Goal: Book appointment/travel/reservation

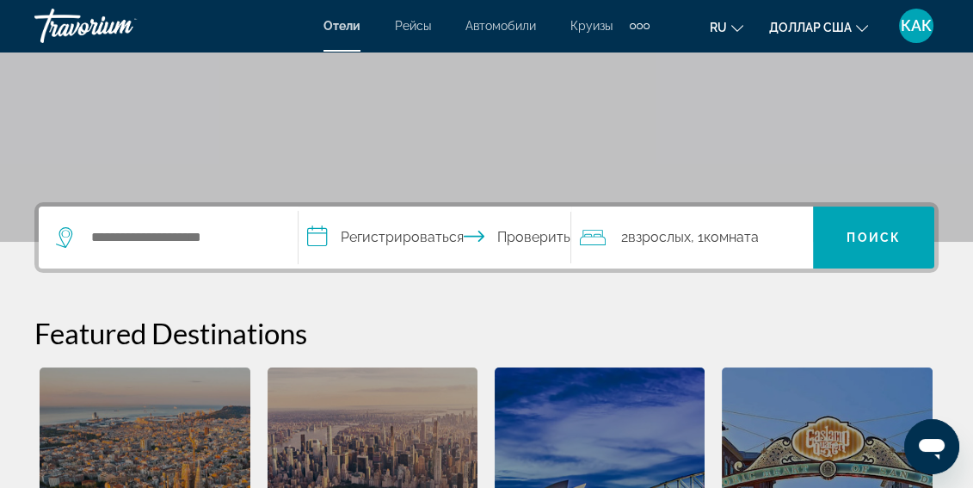
scroll to position [276, 0]
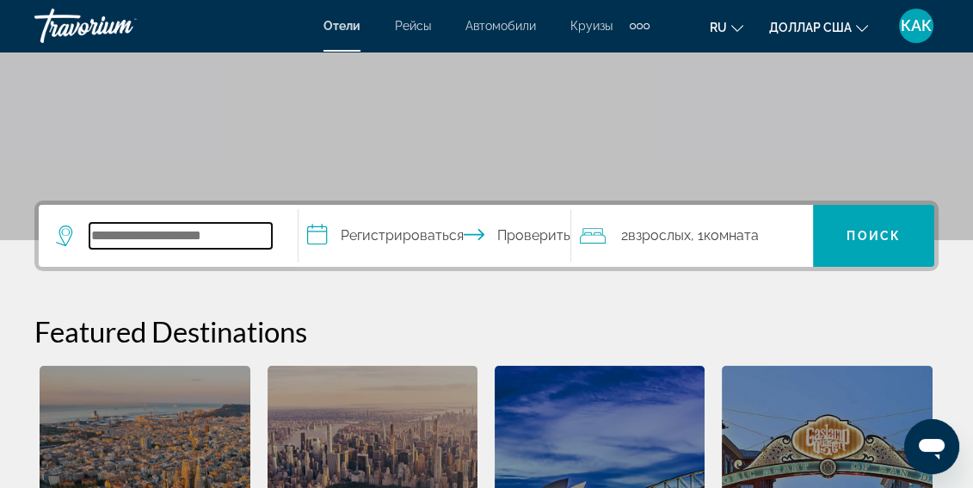
click at [127, 237] on input "Виджет поиска" at bounding box center [180, 236] width 182 height 26
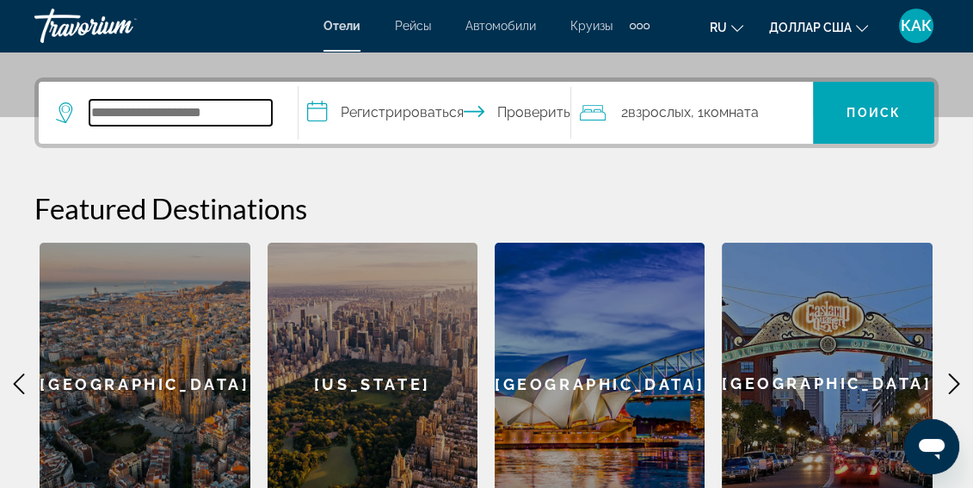
scroll to position [420, 0]
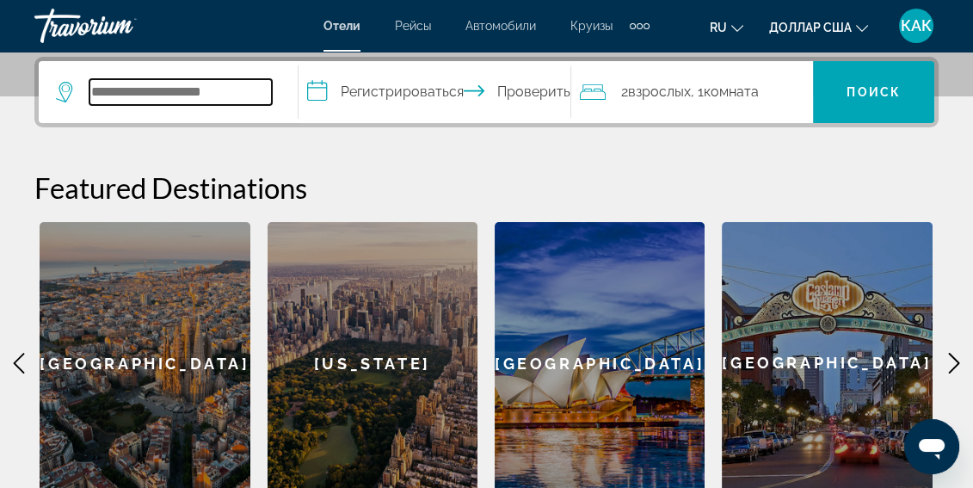
click at [235, 94] on input "Виджет поиска" at bounding box center [180, 92] width 182 height 26
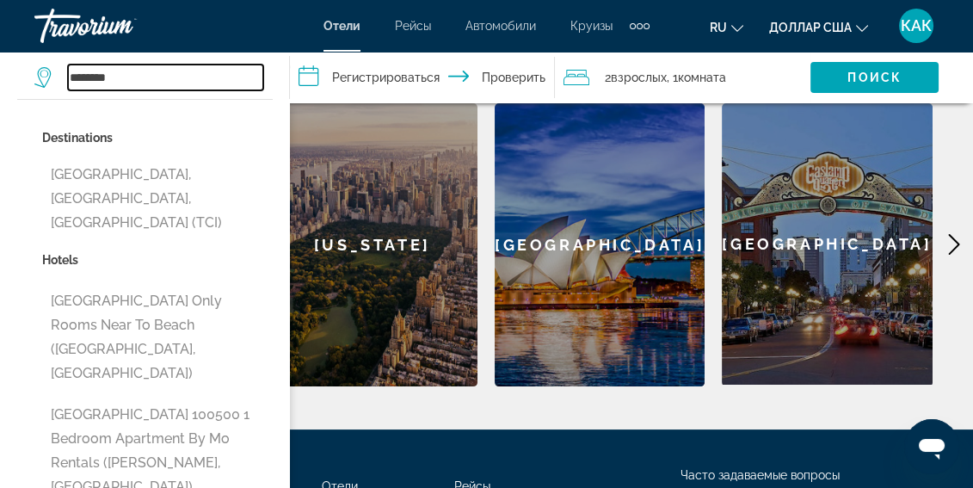
scroll to position [587, 0]
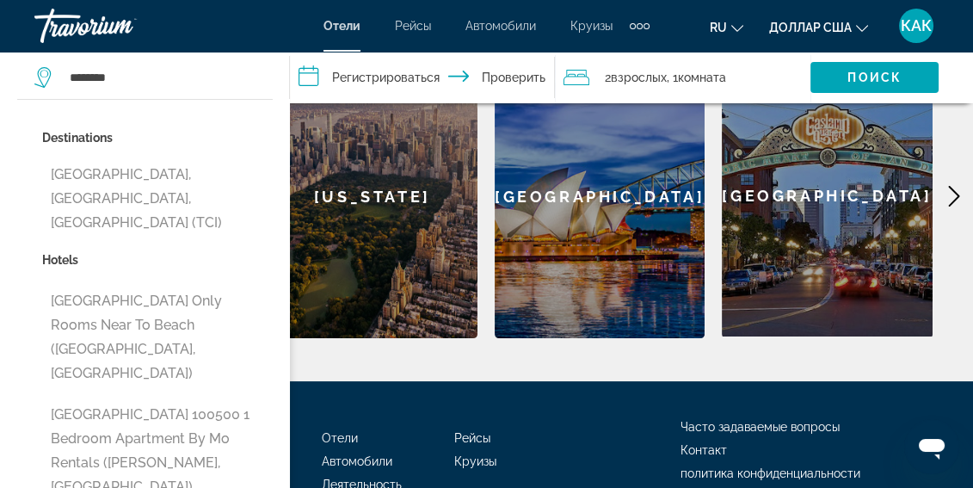
click at [646, 24] on div "Дополнительные элементы навигации" at bounding box center [646, 26] width 6 height 6
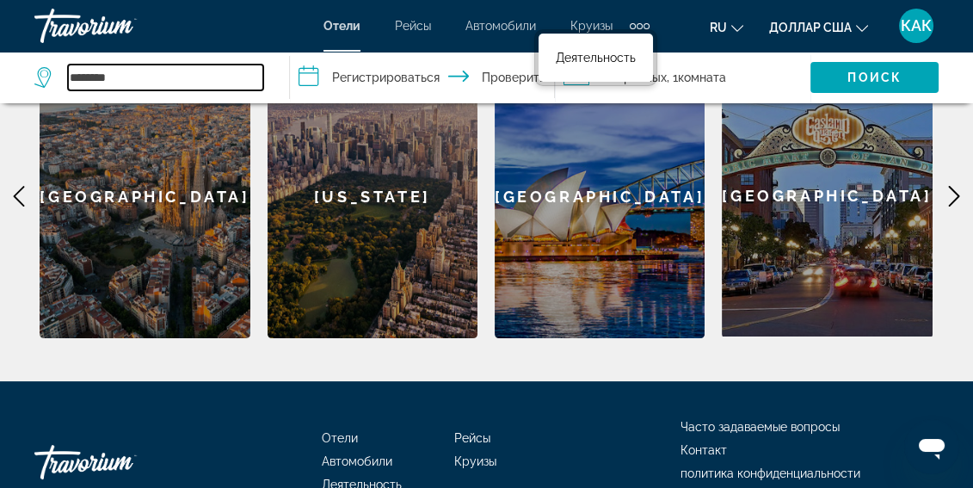
click at [142, 74] on input "********" at bounding box center [165, 78] width 195 height 26
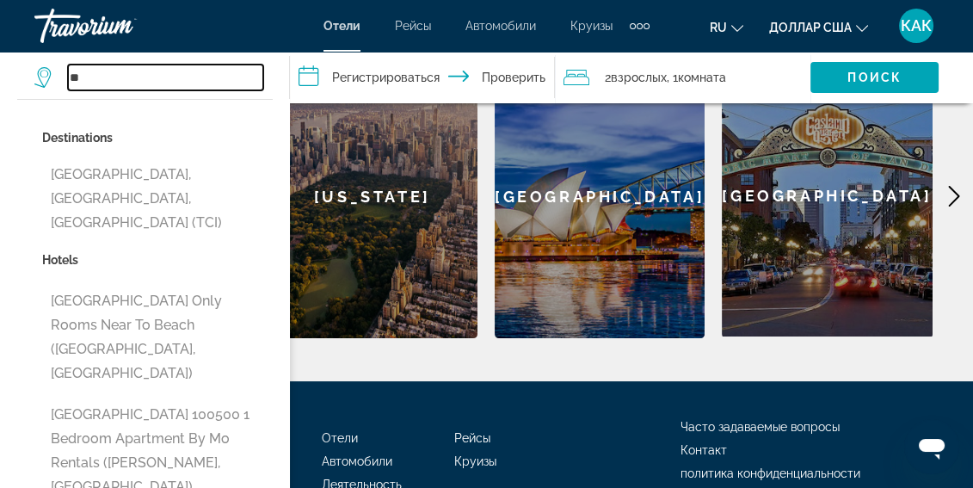
type input "*"
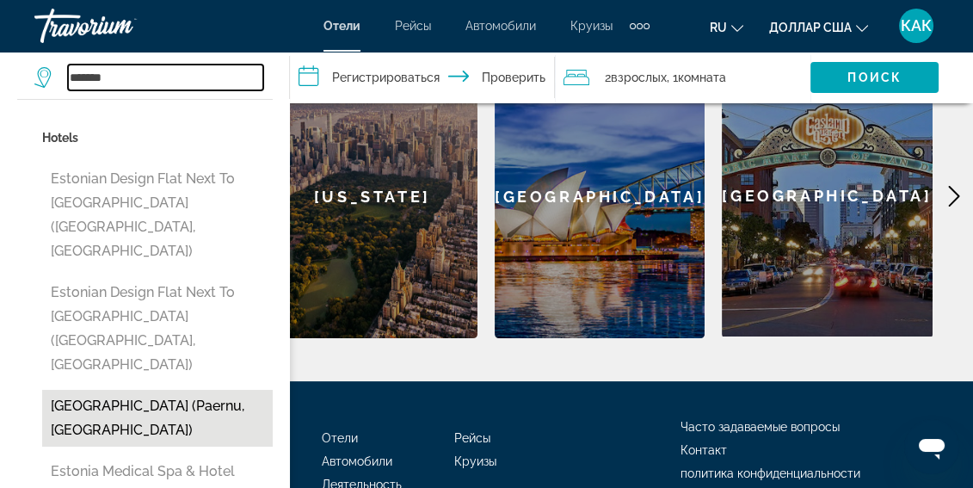
scroll to position [673, 0]
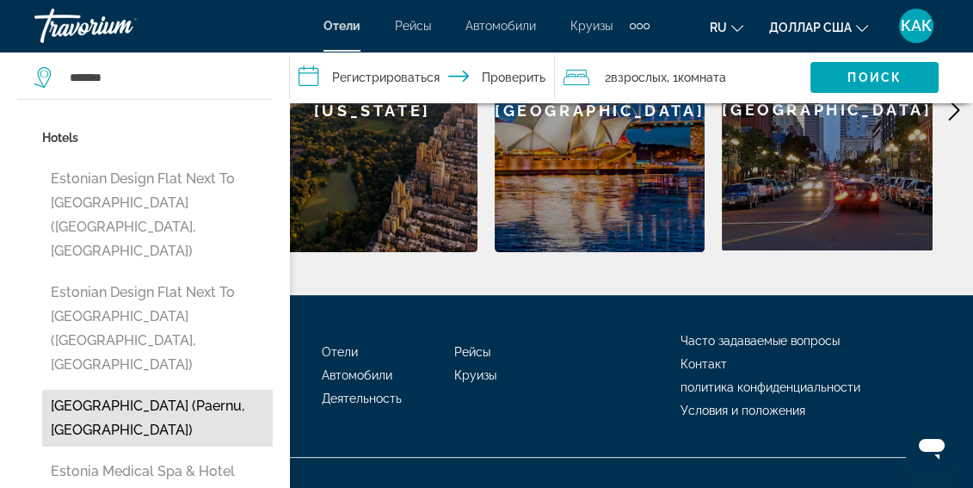
click at [123, 390] on button "[GEOGRAPHIC_DATA] (Paernu, [GEOGRAPHIC_DATA])" at bounding box center [157, 418] width 230 height 57
type input "**********"
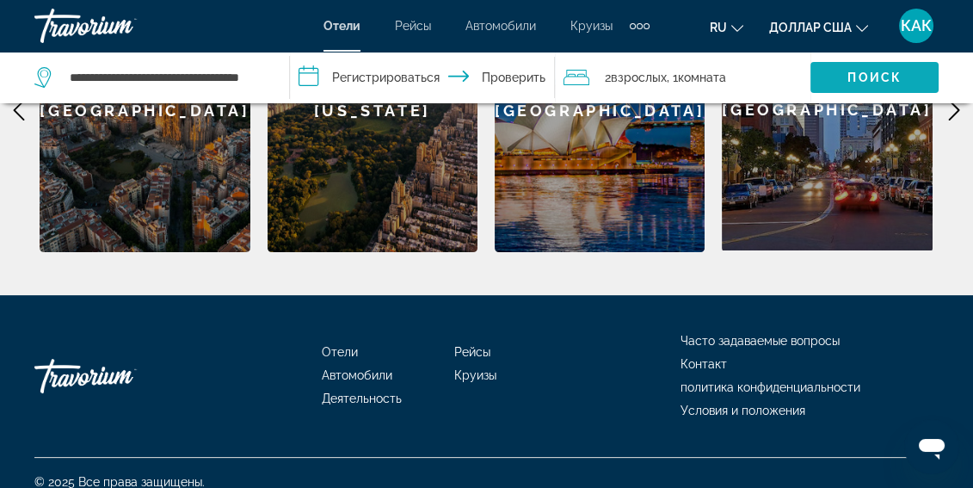
click at [876, 71] on font "Поиск" at bounding box center [874, 78] width 54 height 14
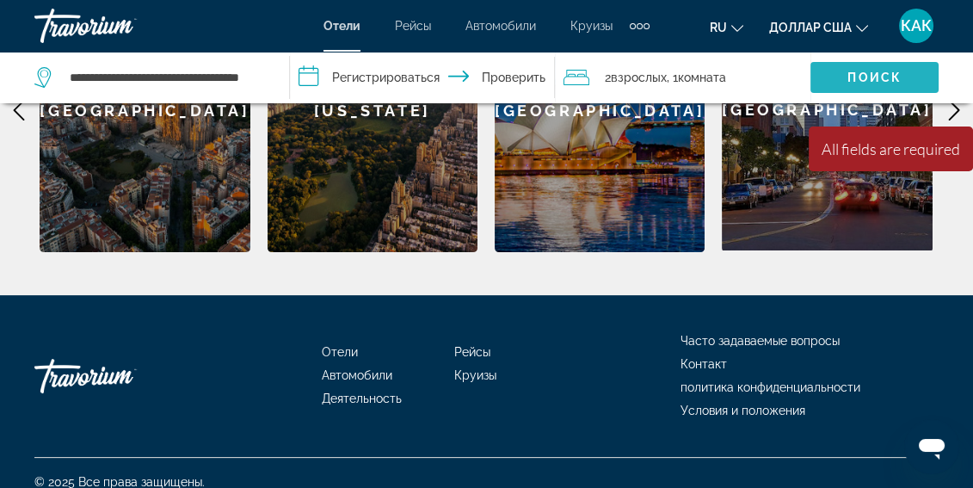
click at [868, 78] on font "Поиск" at bounding box center [874, 78] width 54 height 14
click at [45, 80] on icon "Виджет поиска" at bounding box center [44, 77] width 21 height 21
click at [45, 77] on icon "Виджет поиска" at bounding box center [44, 77] width 21 height 21
click at [864, 73] on font "Поиск" at bounding box center [874, 78] width 54 height 14
click at [916, 151] on div "All fields are required" at bounding box center [890, 148] width 138 height 19
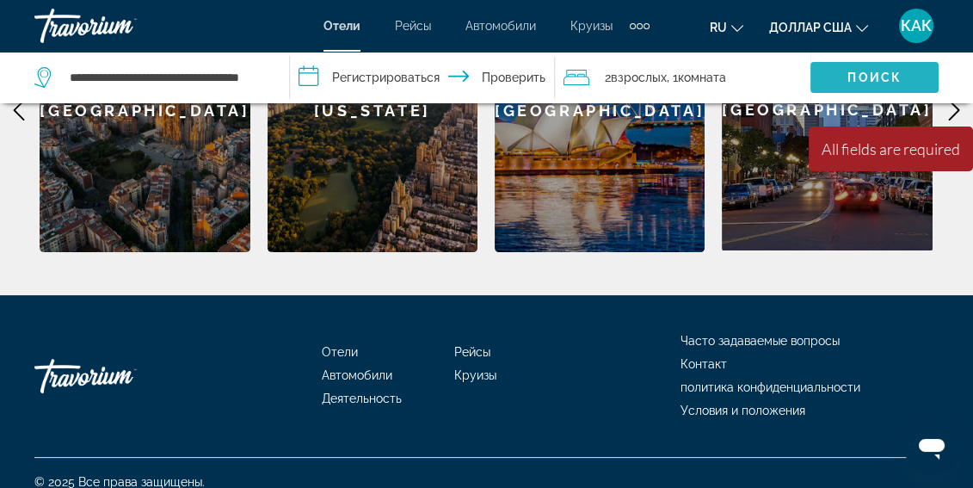
click at [882, 79] on font "Поиск" at bounding box center [874, 78] width 54 height 14
click at [378, 398] on font "Деятельность" at bounding box center [362, 398] width 80 height 14
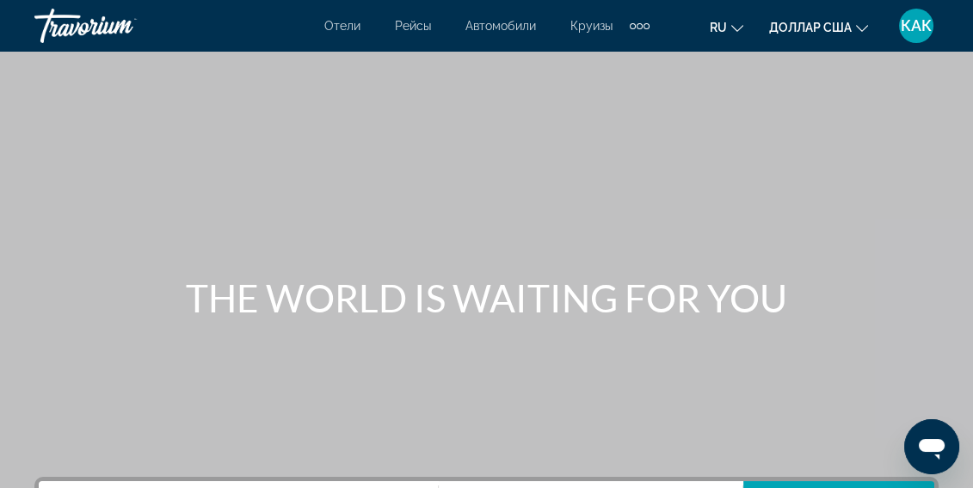
click at [636, 22] on div "Дополнительные элементы навигации" at bounding box center [640, 26] width 20 height 26
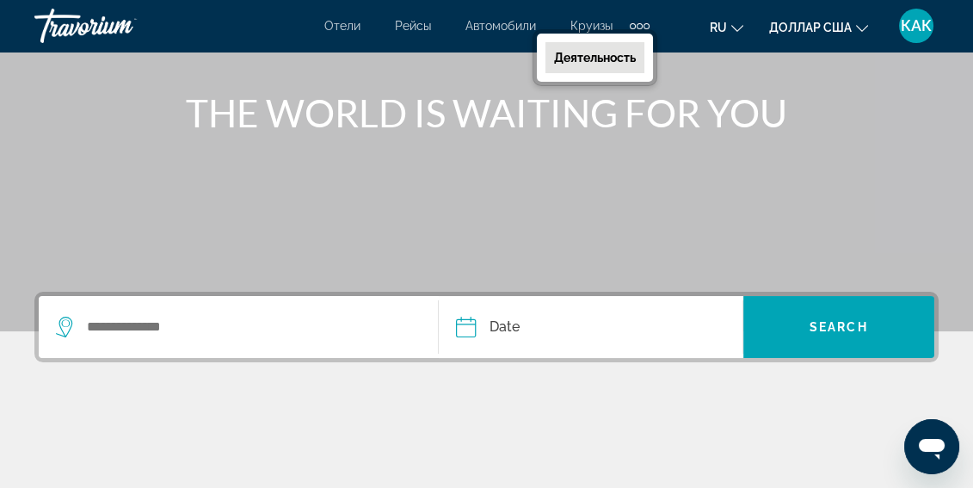
scroll to position [187, 0]
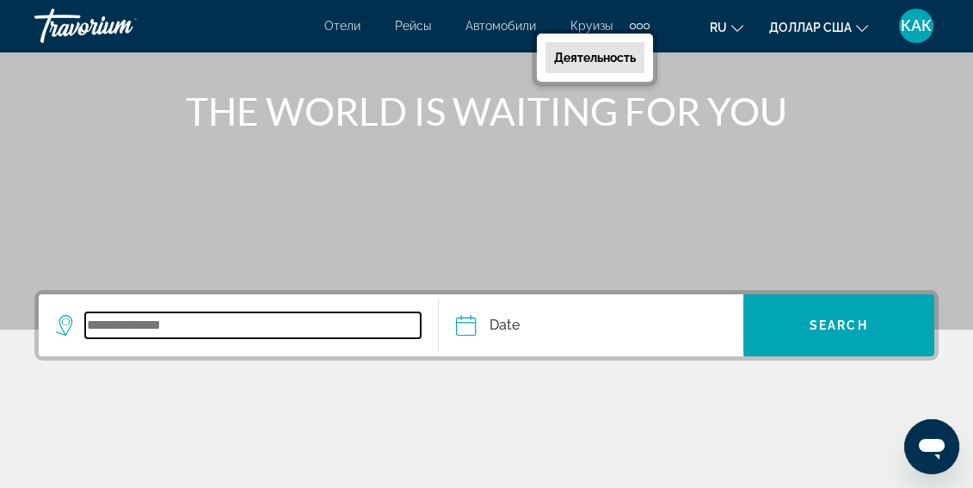
click at [179, 323] on input "Search widget" at bounding box center [252, 325] width 335 height 26
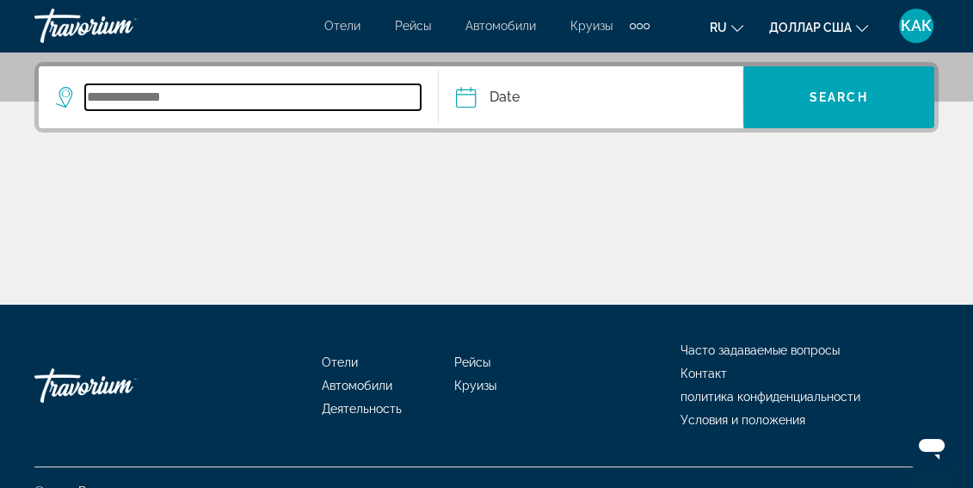
scroll to position [420, 0]
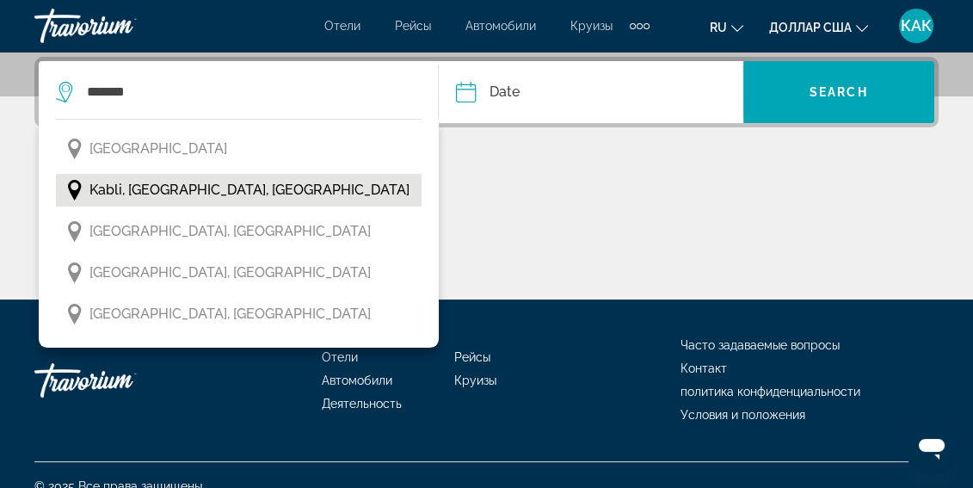
click at [149, 194] on span "Kabli, [GEOGRAPHIC_DATA], [GEOGRAPHIC_DATA]" at bounding box center [249, 190] width 320 height 24
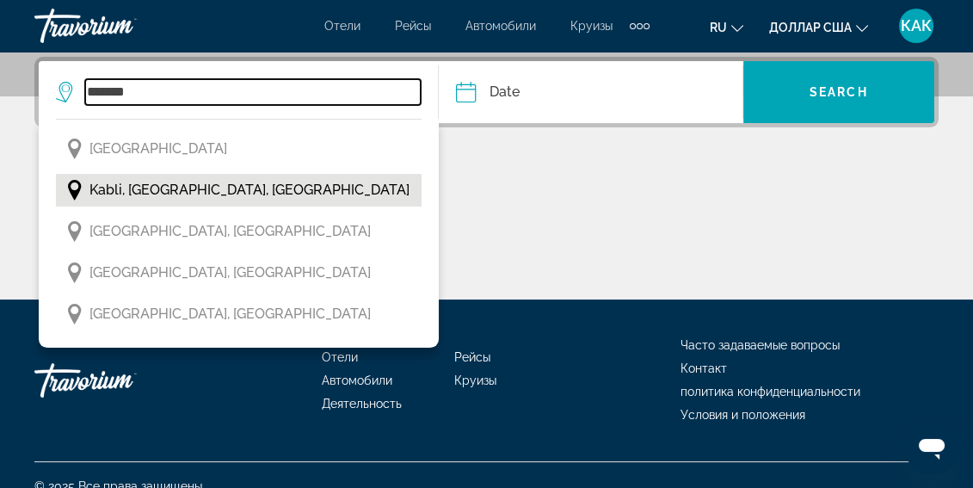
type input "**********"
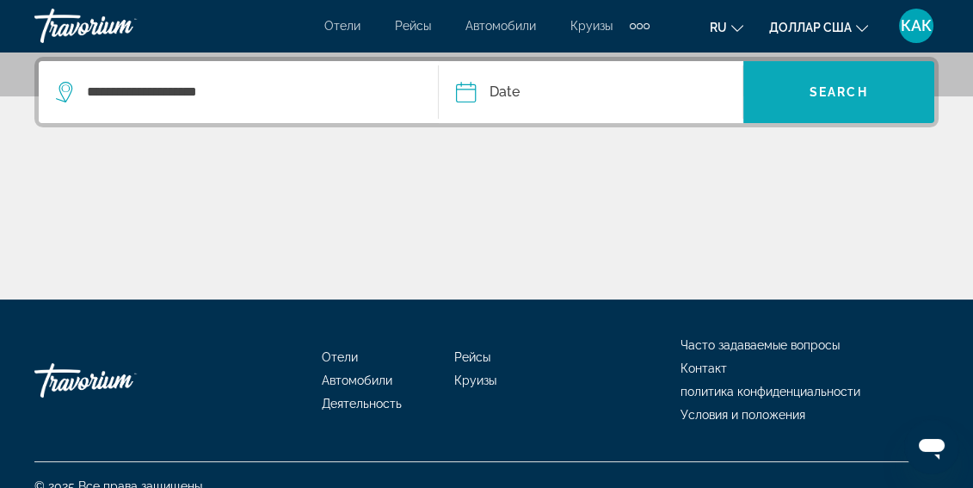
click at [845, 91] on span "Search" at bounding box center [838, 92] width 58 height 14
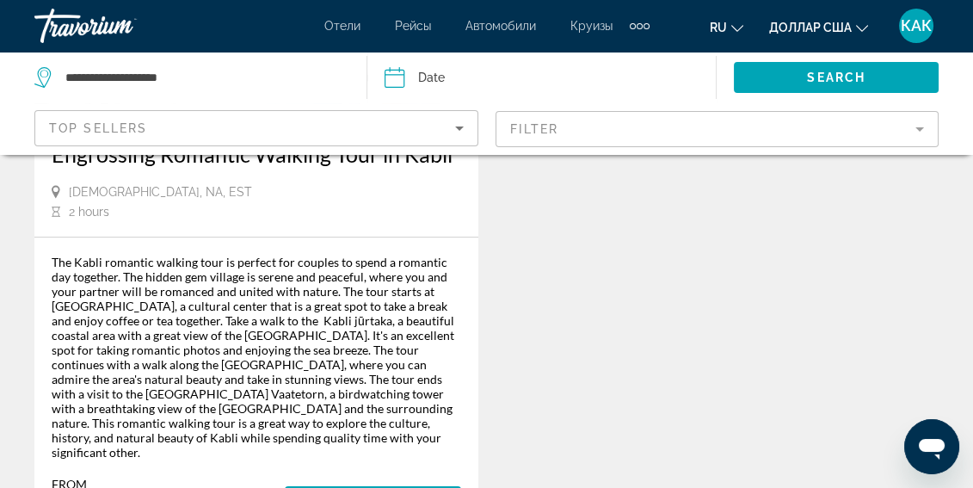
scroll to position [393, 0]
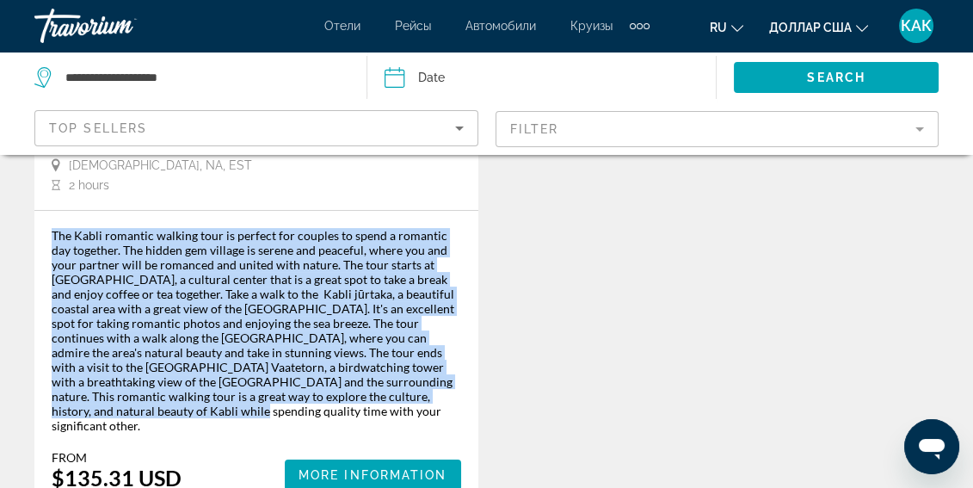
drag, startPoint x: 46, startPoint y: 230, endPoint x: 464, endPoint y: 402, distance: 451.7
click at [464, 402] on div "The Kabli romantic walking tour is perfect for couples to spend a romantic day …" at bounding box center [256, 359] width 444 height 297
click at [400, 468] on span "More Information" at bounding box center [372, 475] width 149 height 14
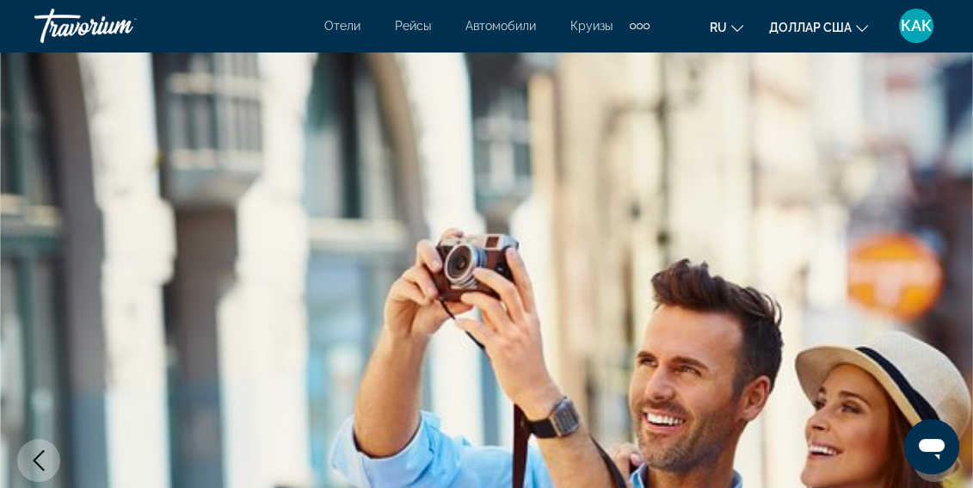
click at [912, 26] on font "КАК" at bounding box center [915, 25] width 31 height 18
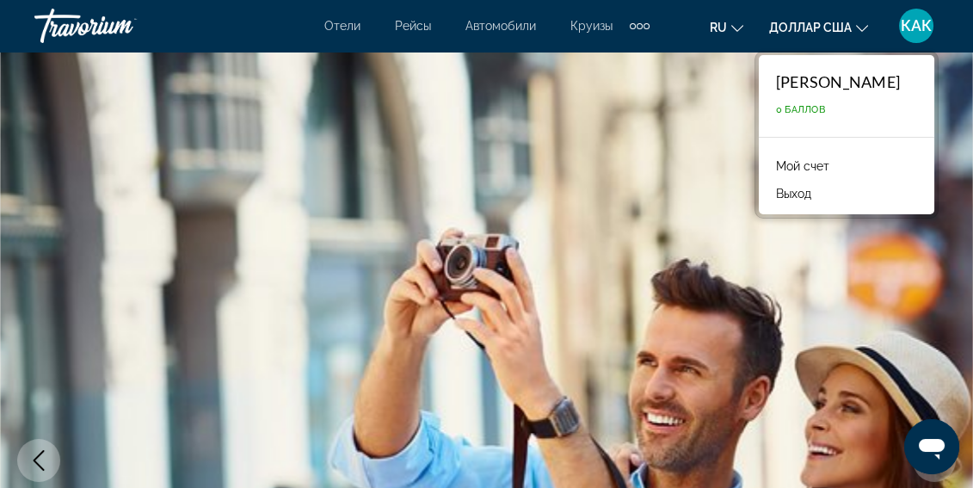
click at [810, 165] on font "Мой счет" at bounding box center [802, 166] width 53 height 14
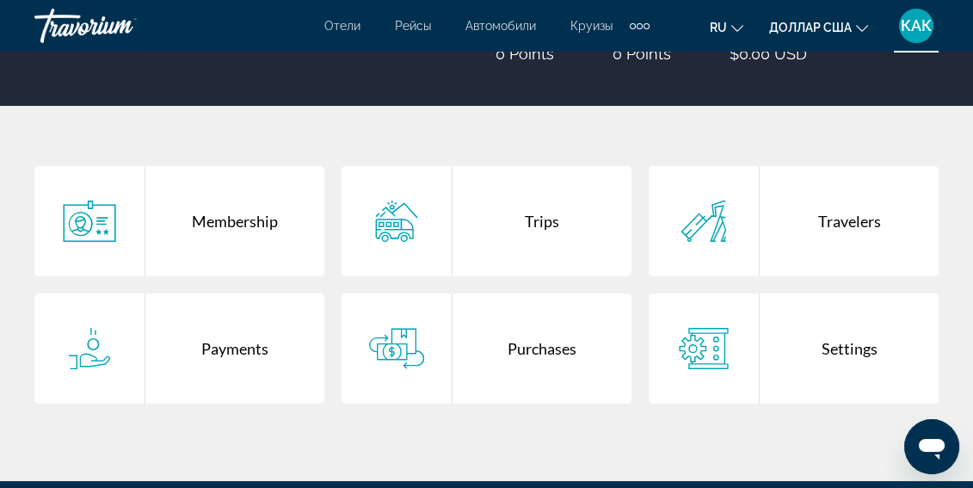
scroll to position [286, 0]
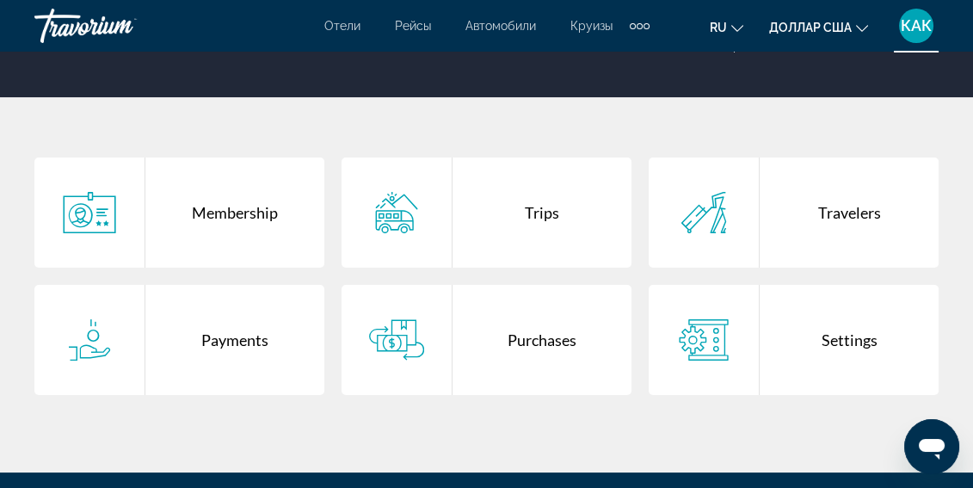
click at [397, 339] on icon "Основное содержание" at bounding box center [396, 339] width 55 height 41
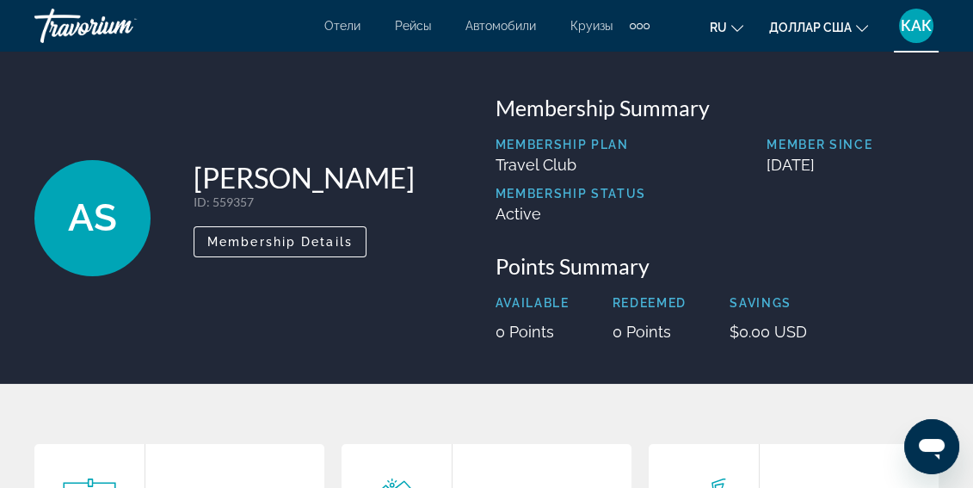
click at [405, 28] on font "Рейсы" at bounding box center [413, 26] width 36 height 14
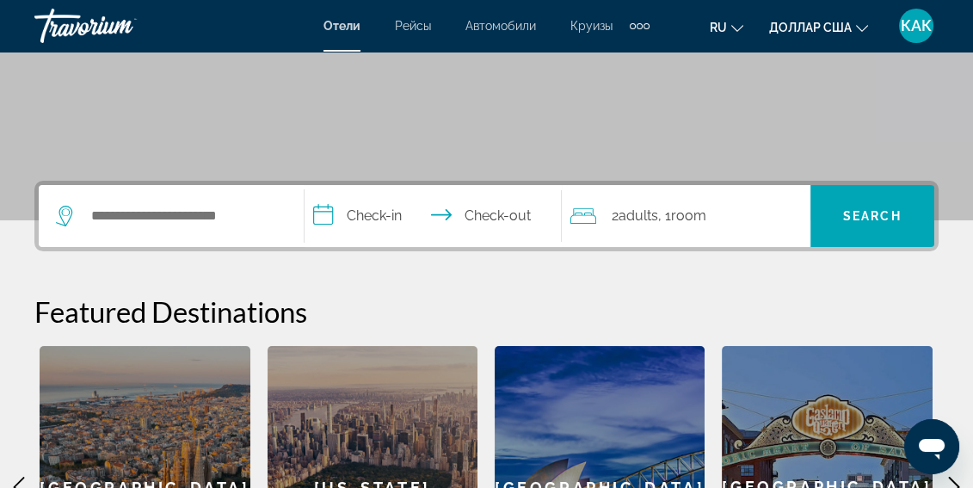
scroll to position [175, 0]
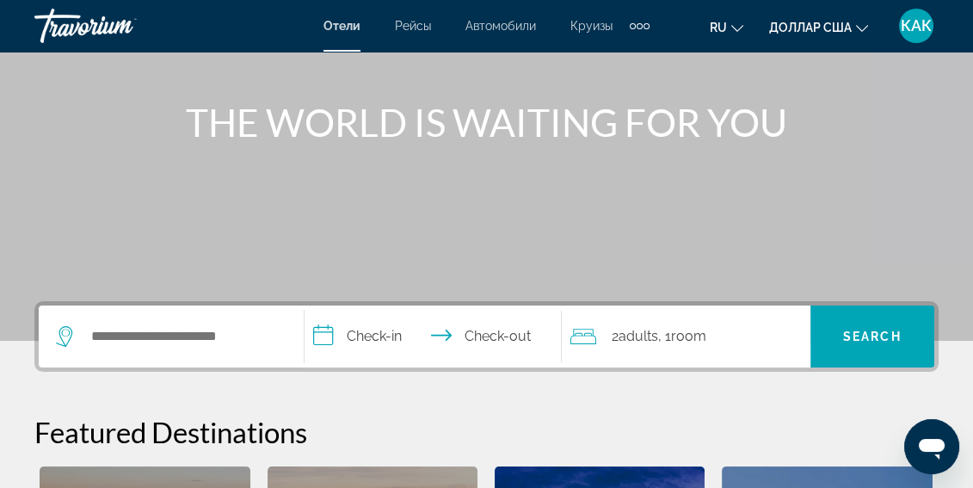
click at [919, 23] on font "КАК" at bounding box center [915, 25] width 31 height 18
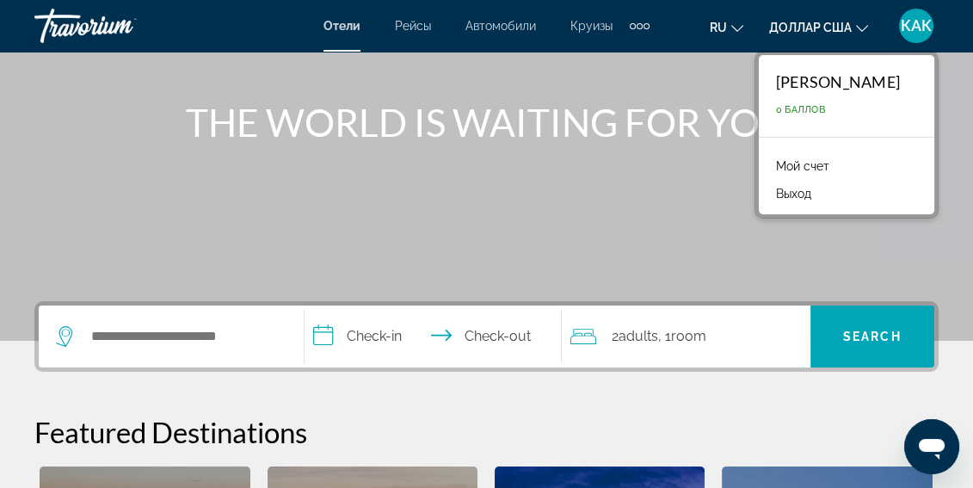
click at [835, 107] on p "0 баллов" at bounding box center [838, 109] width 124 height 11
